Goal: Navigation & Orientation: Find specific page/section

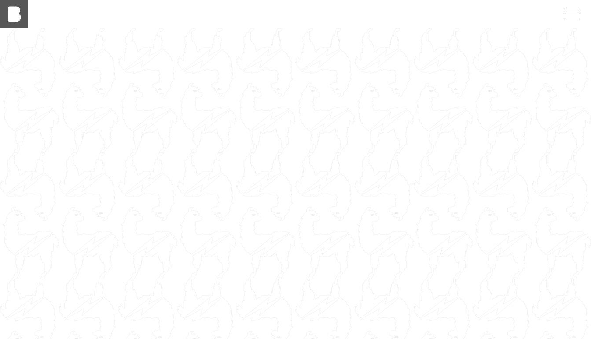
click at [19, 6] on img at bounding box center [14, 14] width 28 height 28
click at [198, 111] on div at bounding box center [295, 194] width 591 height 332
click at [19, 6] on img at bounding box center [14, 14] width 28 height 28
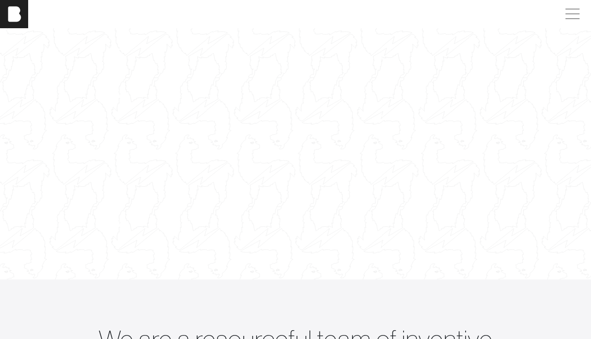
scroll to position [82, 0]
click at [569, 15] on span at bounding box center [571, 14] width 20 height 16
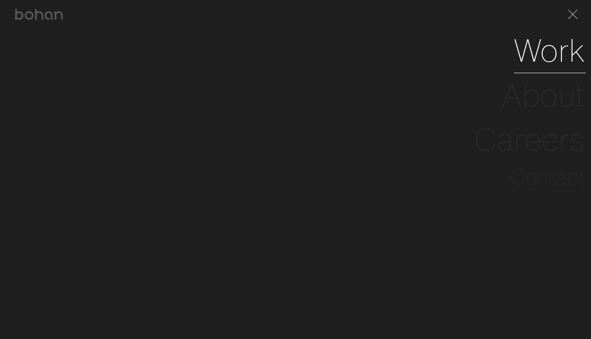
click at [542, 50] on link "Work" at bounding box center [550, 50] width 72 height 44
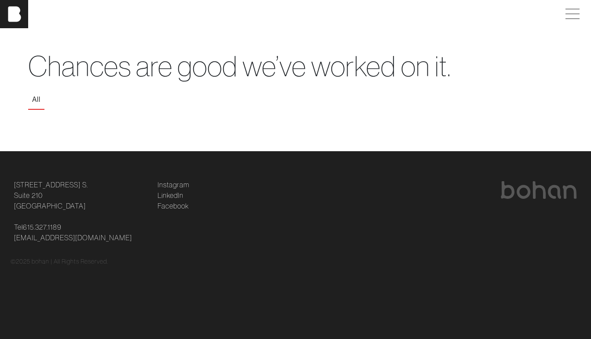
click at [39, 99] on button "All" at bounding box center [36, 99] width 16 height 18
click at [37, 99] on button "All" at bounding box center [36, 99] width 16 height 18
click at [575, 14] on span at bounding box center [573, 14] width 14 height 0
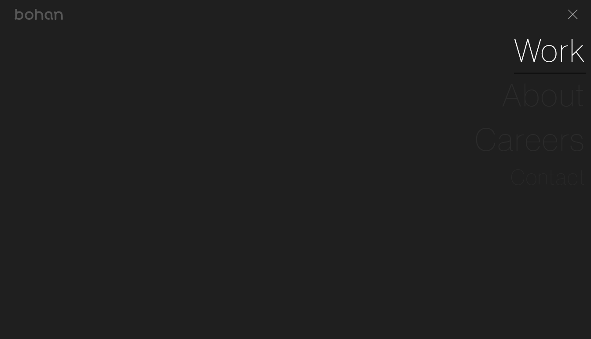
click at [540, 58] on link "Work" at bounding box center [550, 50] width 72 height 44
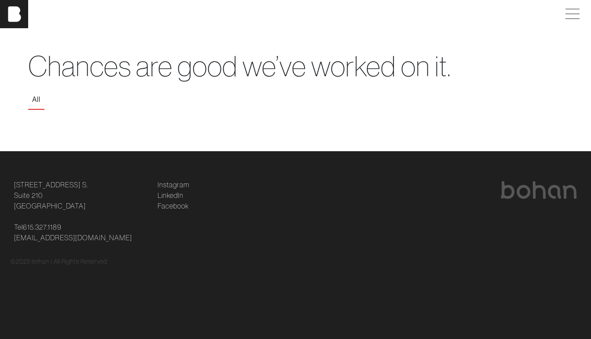
click at [35, 99] on button "All" at bounding box center [36, 99] width 16 height 18
